Goal: Check status: Check status

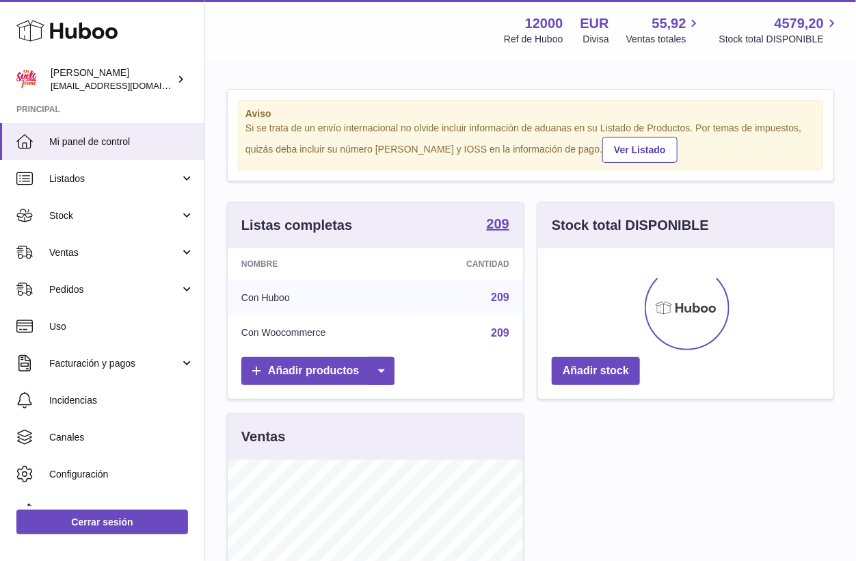
scroll to position [213, 295]
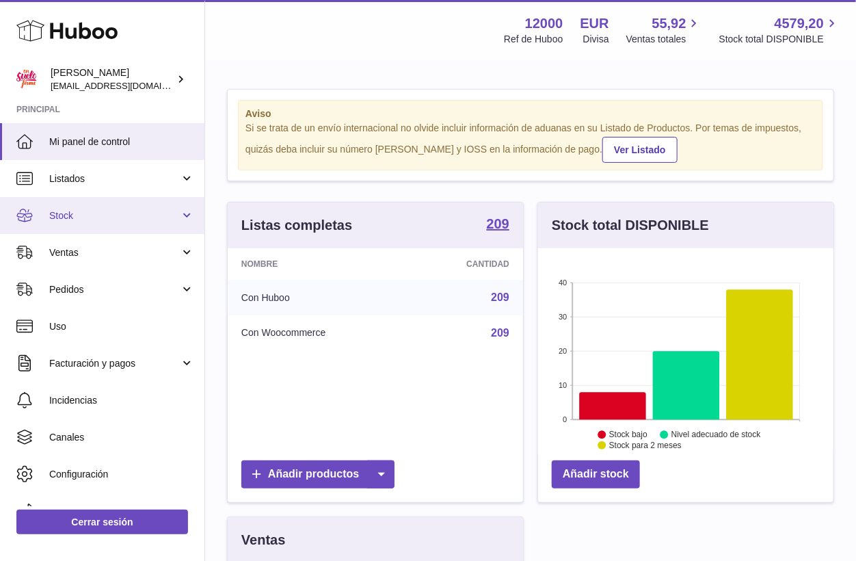
click at [66, 215] on span "Stock" at bounding box center [114, 215] width 131 height 13
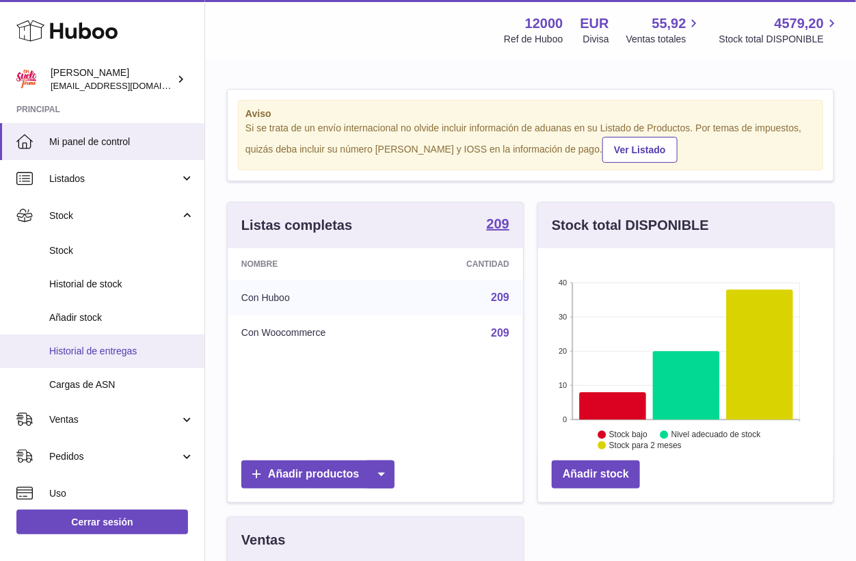
click at [109, 353] on span "Historial de entregas" at bounding box center [121, 351] width 145 height 13
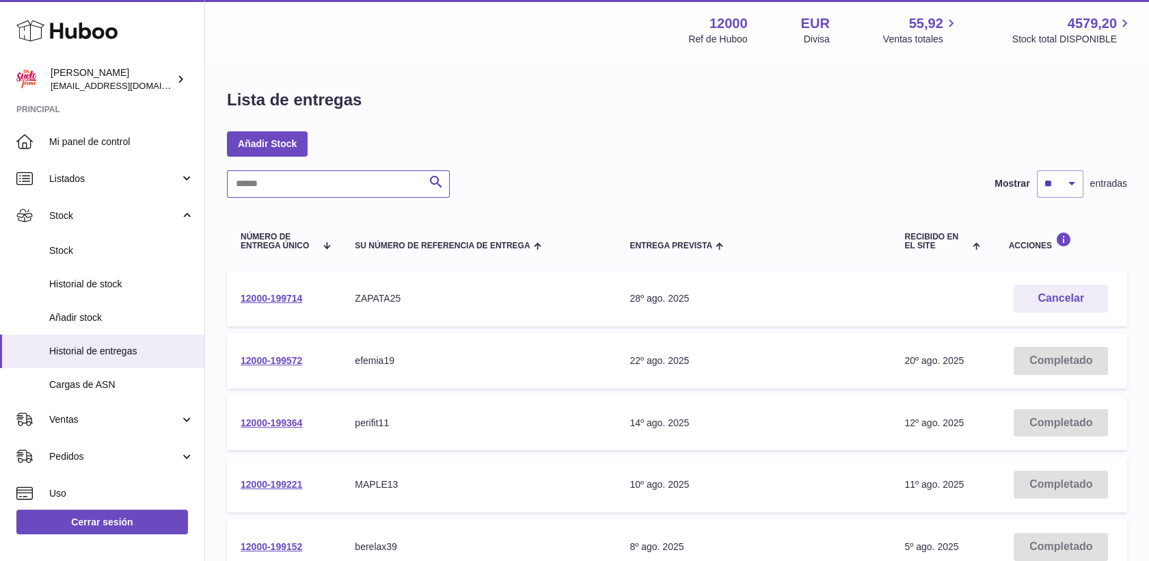
click at [399, 183] on input "text" at bounding box center [338, 183] width 223 height 27
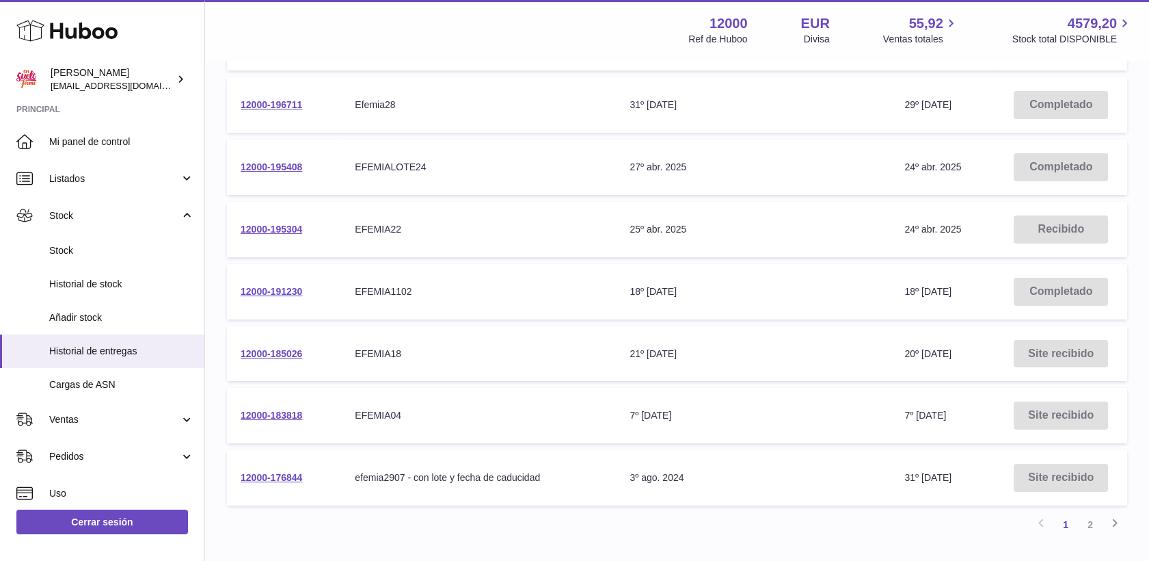
scroll to position [455, 0]
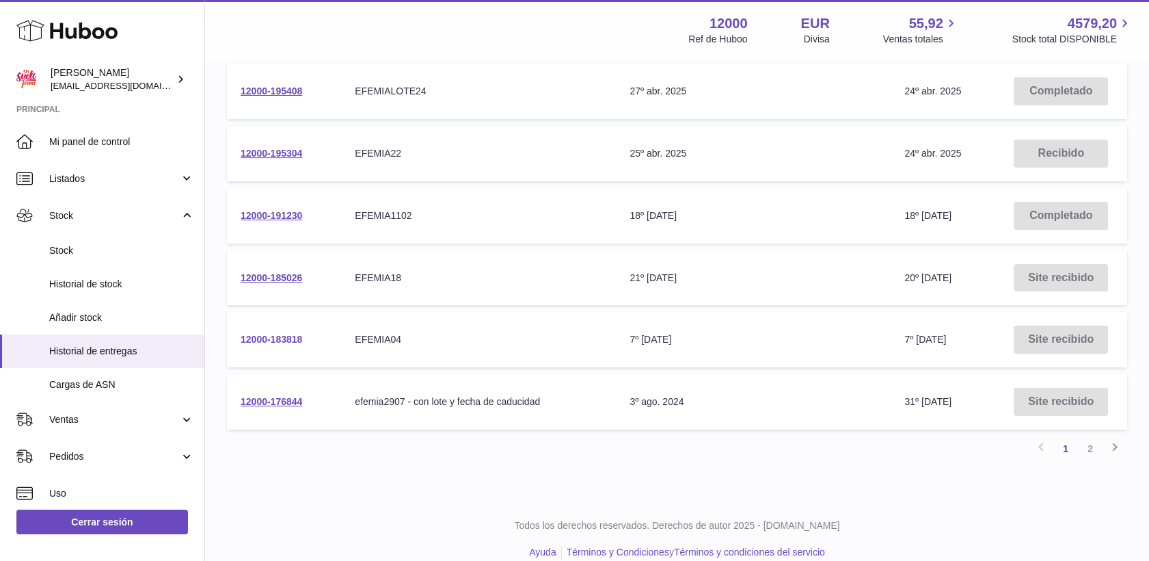
type input "******"
click at [268, 336] on link "12000-183818" at bounding box center [272, 339] width 62 height 11
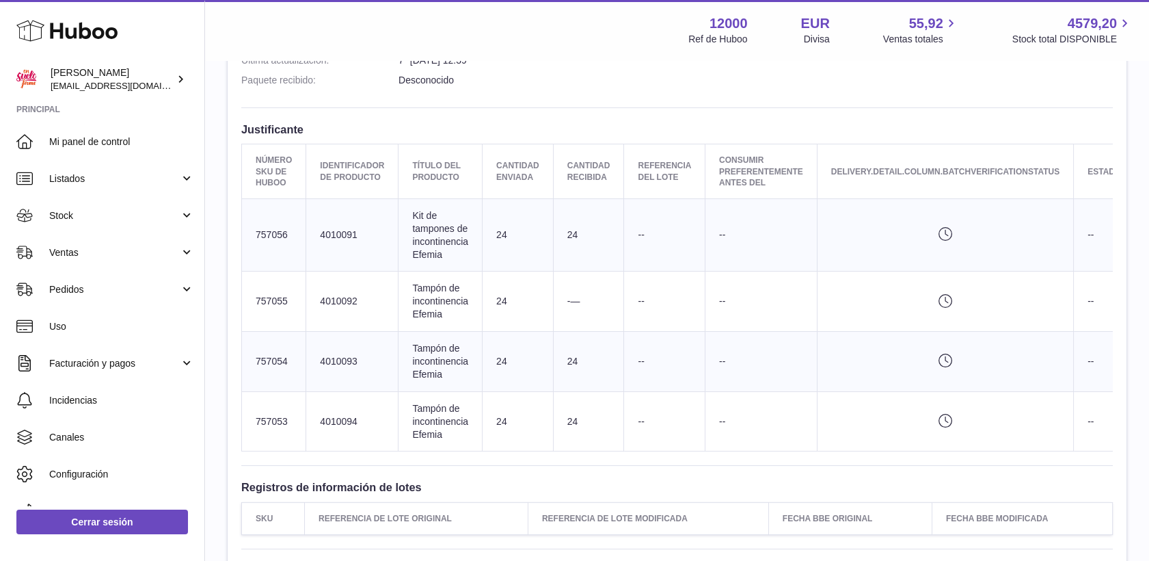
scroll to position [379, 0]
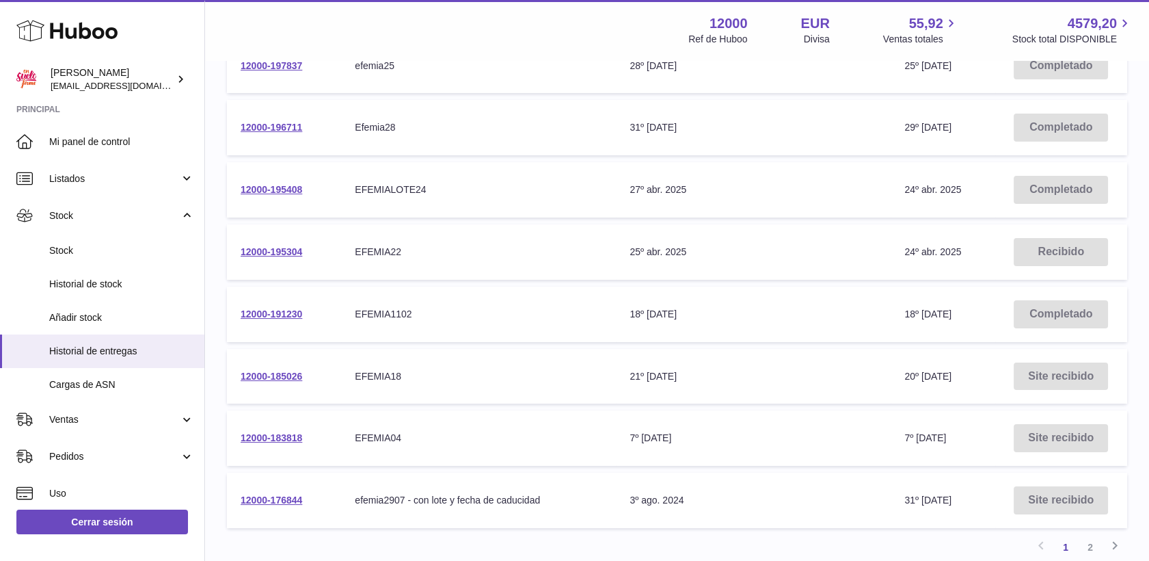
scroll to position [455, 0]
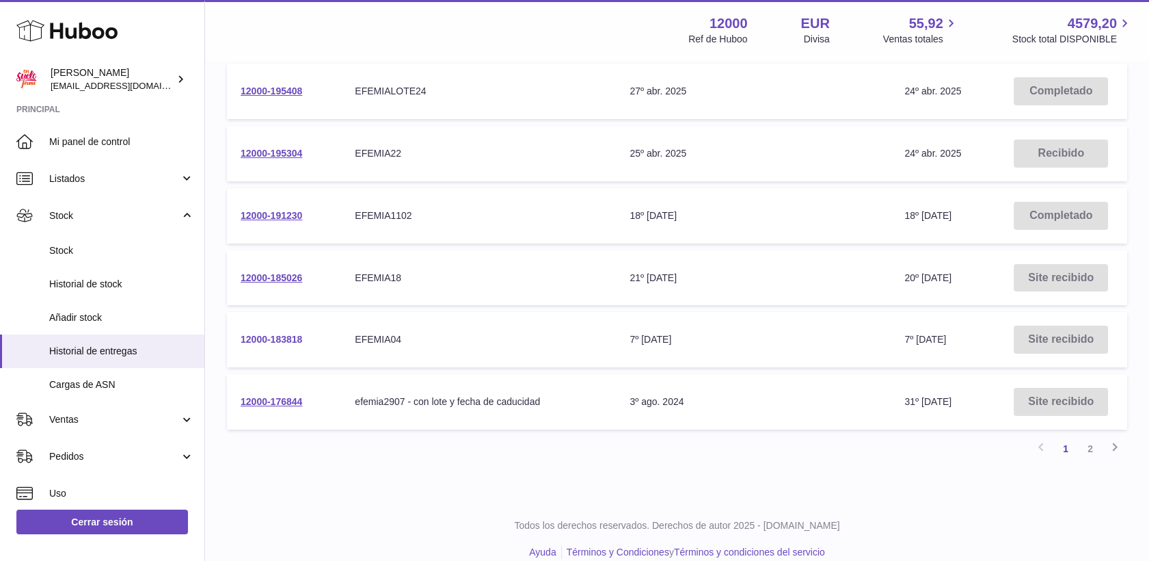
click at [291, 338] on link "12000-183818" at bounding box center [272, 339] width 62 height 11
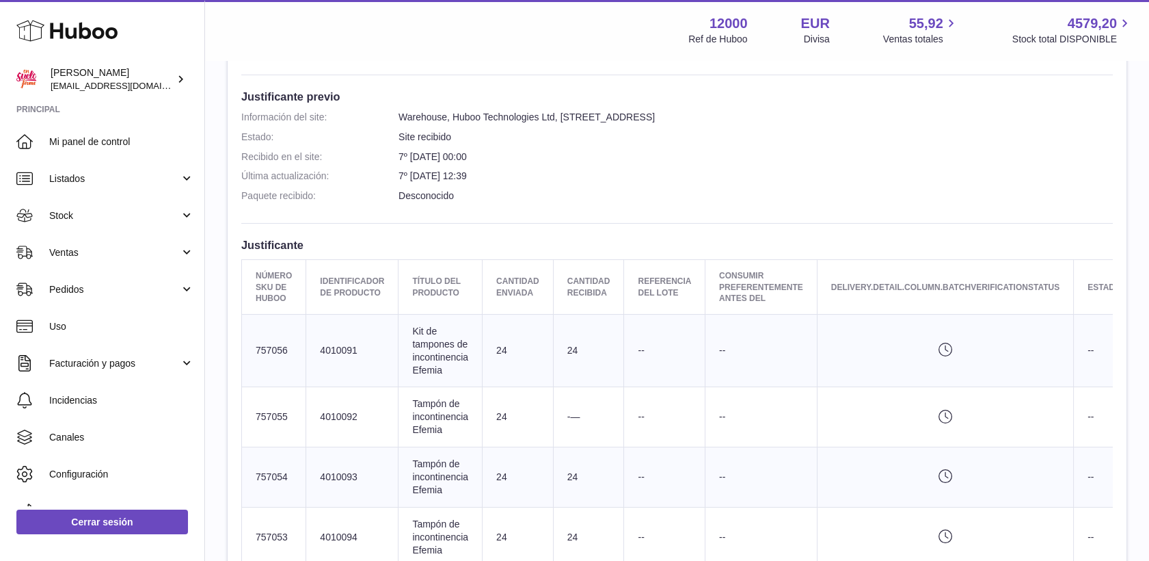
scroll to position [232, 0]
